Goal: Find specific page/section: Find specific page/section

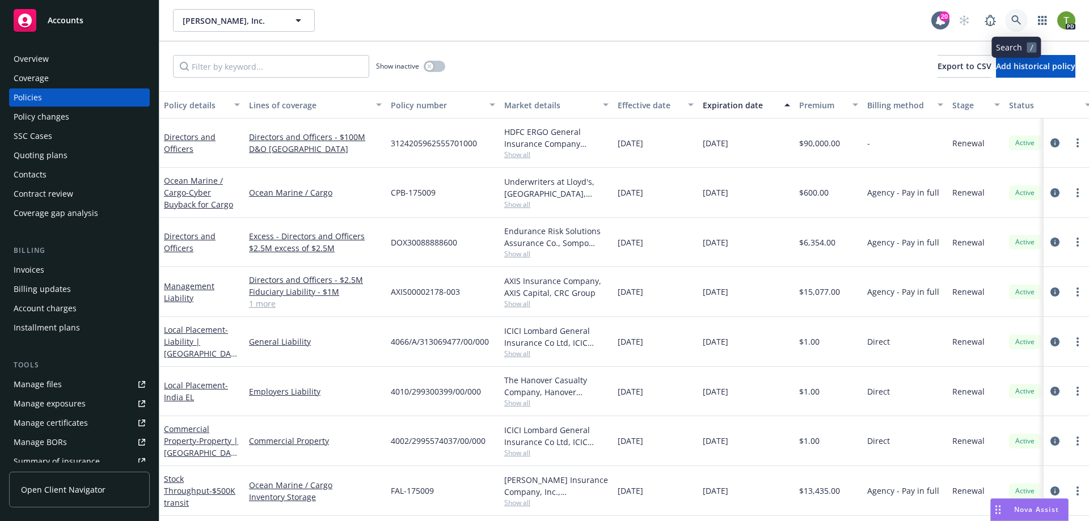
click at [1019, 18] on icon at bounding box center [1017, 20] width 10 height 10
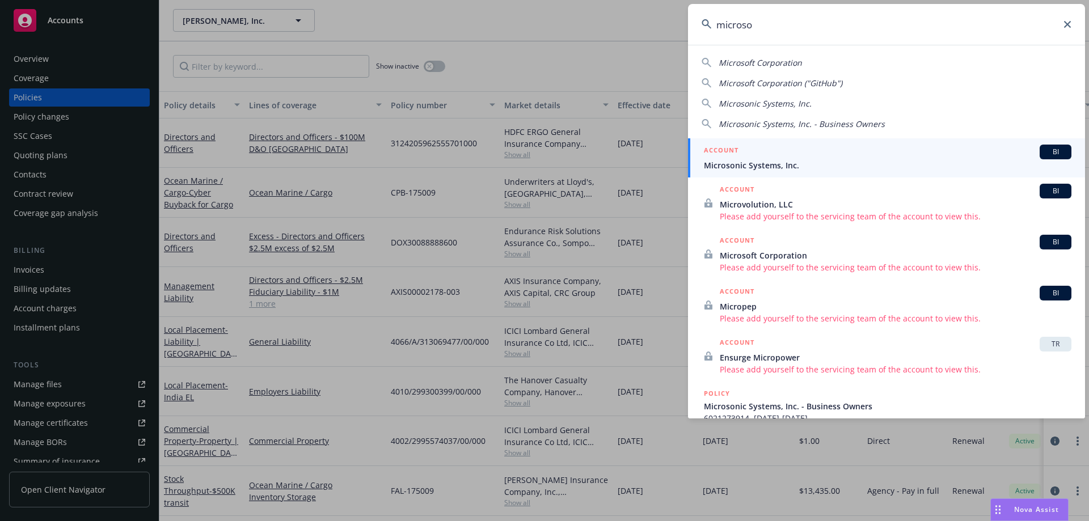
type input "microso"
click at [789, 149] on div "ACCOUNT BI" at bounding box center [888, 152] width 368 height 15
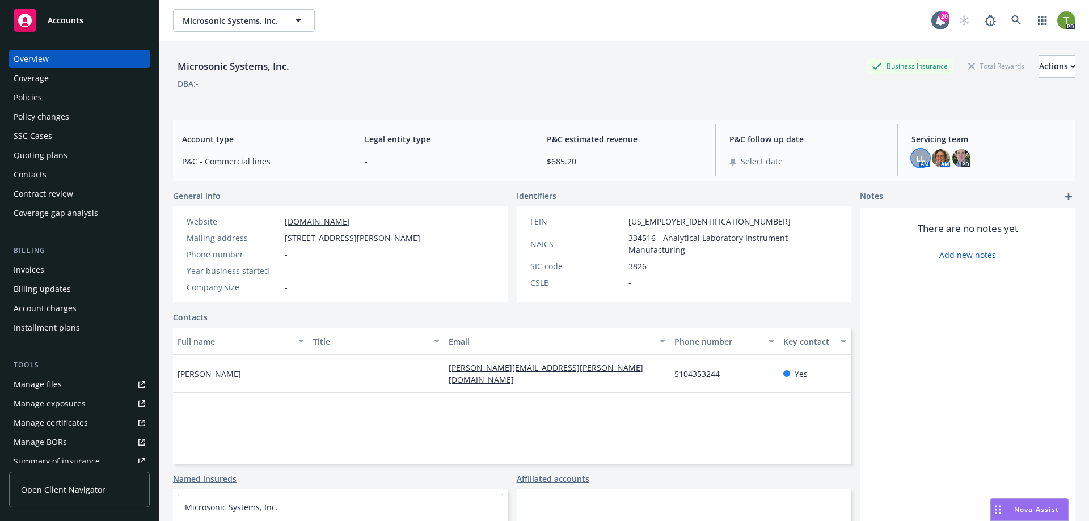
click at [916, 162] on span "LL" at bounding box center [920, 159] width 9 height 12
click at [917, 156] on span "LL" at bounding box center [920, 159] width 9 height 12
